Goal: Check status: Check status

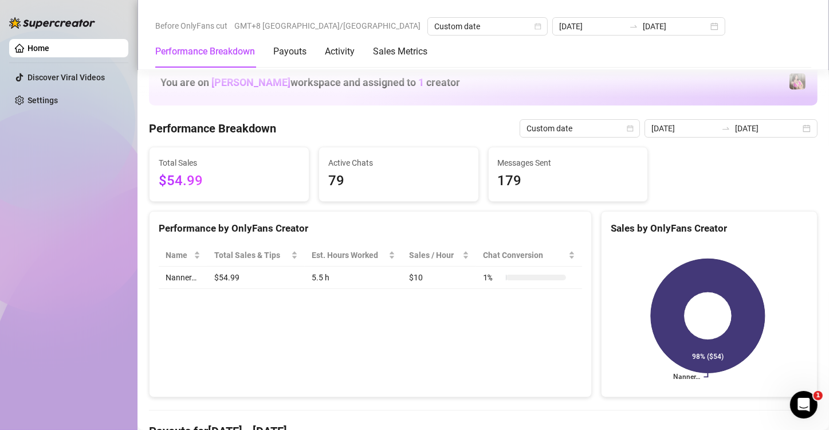
scroll to position [229, 0]
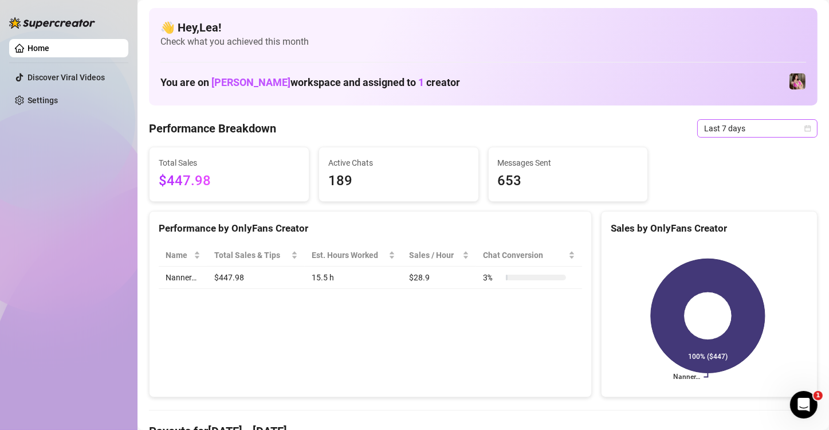
click at [791, 128] on span "Last 7 days" at bounding box center [757, 128] width 107 height 17
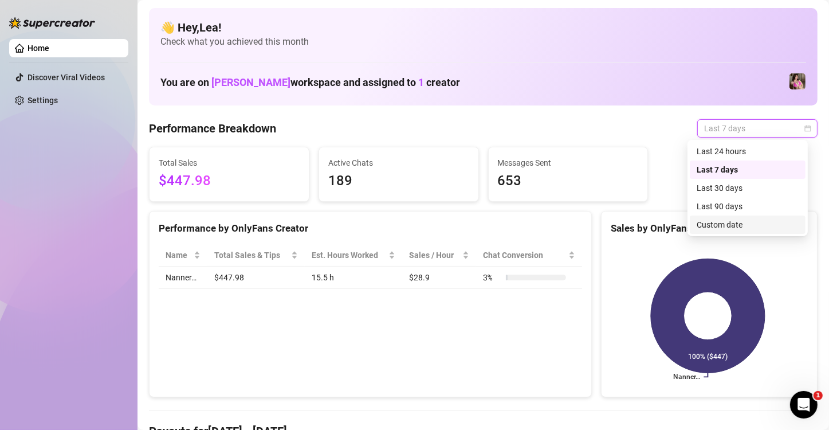
click at [730, 221] on div "Custom date" at bounding box center [748, 224] width 102 height 13
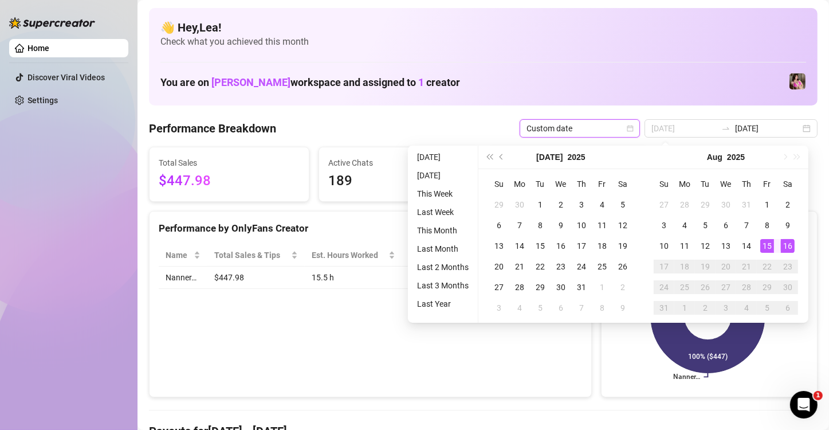
type input "[DATE]"
click at [790, 246] on div "16" at bounding box center [788, 246] width 14 height 14
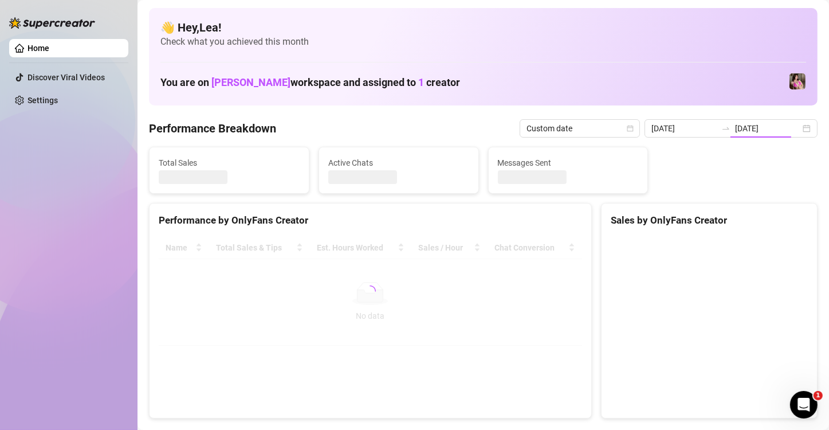
type input "[DATE]"
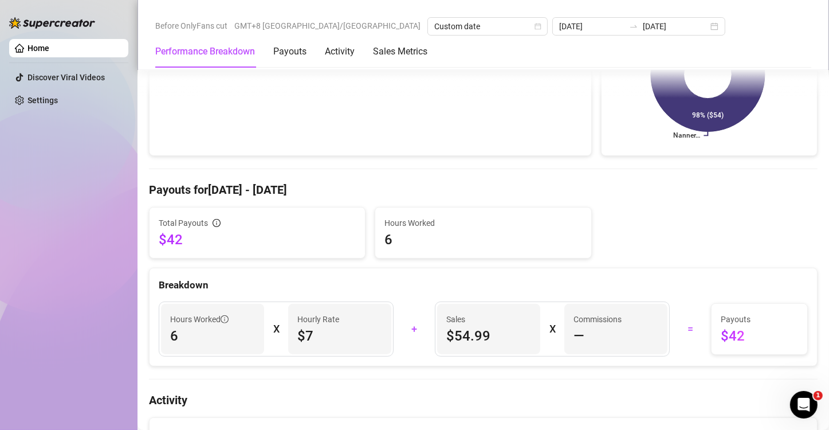
scroll to position [248, 0]
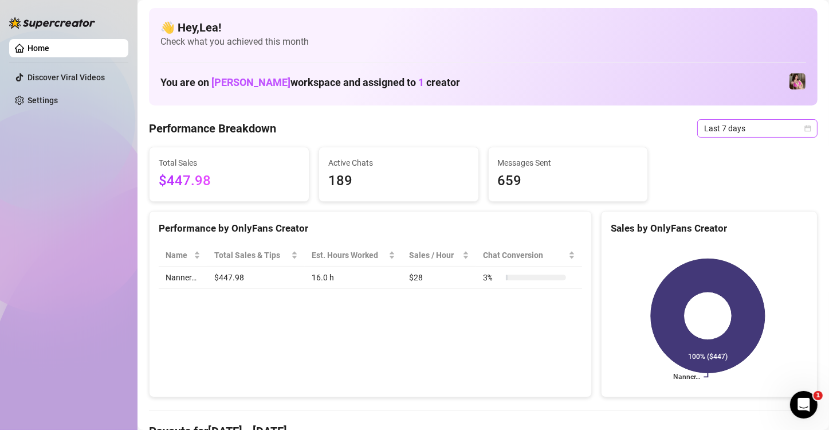
click at [803, 131] on div "Last 7 days" at bounding box center [757, 128] width 120 height 18
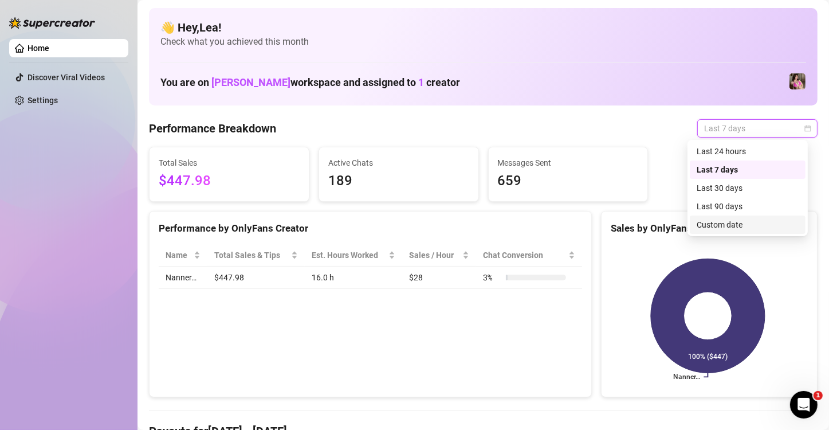
click at [746, 225] on div "Custom date" at bounding box center [748, 224] width 102 height 13
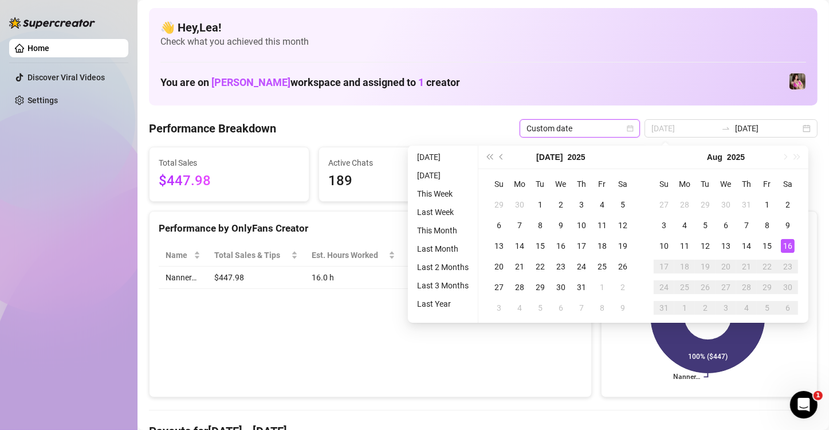
type input "[DATE]"
click at [788, 245] on div "16" at bounding box center [788, 246] width 14 height 14
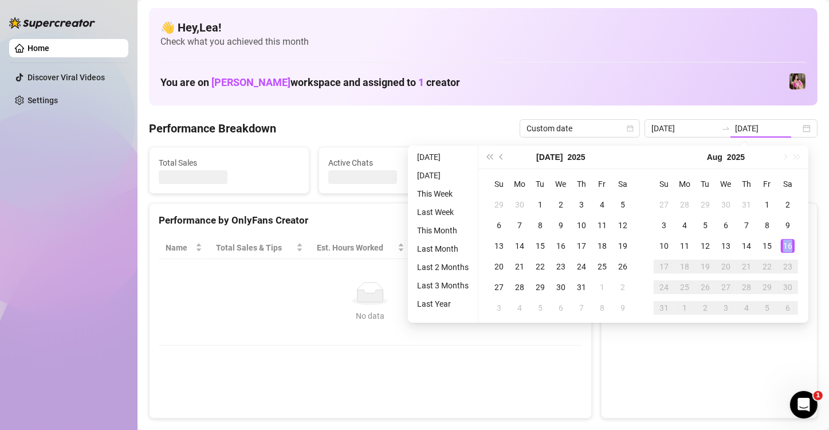
type input "[DATE]"
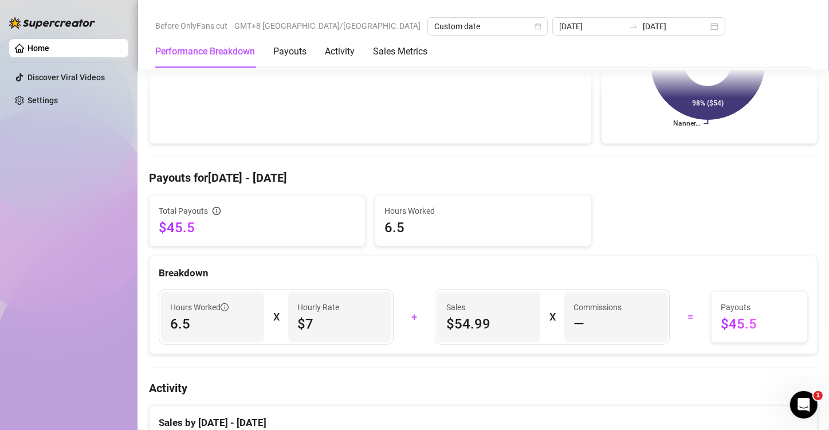
scroll to position [267, 0]
